Goal: Task Accomplishment & Management: Manage account settings

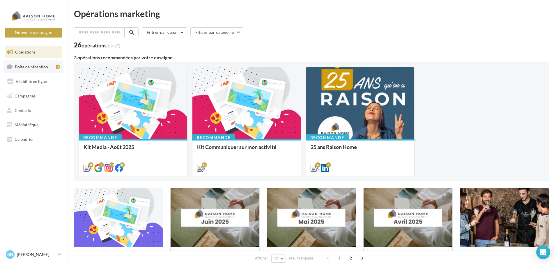
click at [34, 66] on span "Boîte de réception" at bounding box center [31, 66] width 33 height 5
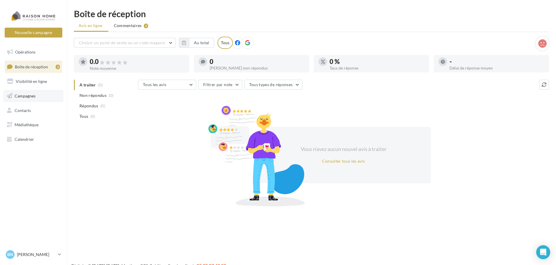
click at [23, 98] on link "Campagnes" at bounding box center [33, 96] width 60 height 12
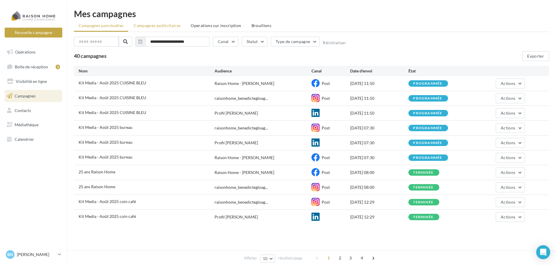
click at [170, 24] on span "Campagnes publicitaires" at bounding box center [157, 25] width 47 height 5
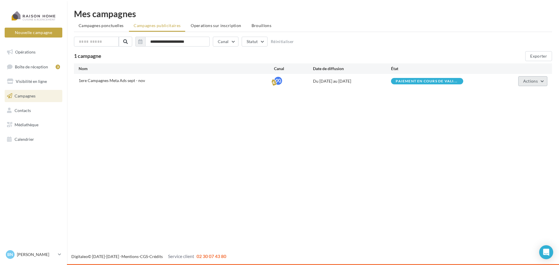
click at [537, 83] on span "Actions" at bounding box center [530, 81] width 15 height 5
click at [536, 83] on span "Actions" at bounding box center [530, 81] width 15 height 5
